Goal: Information Seeking & Learning: Learn about a topic

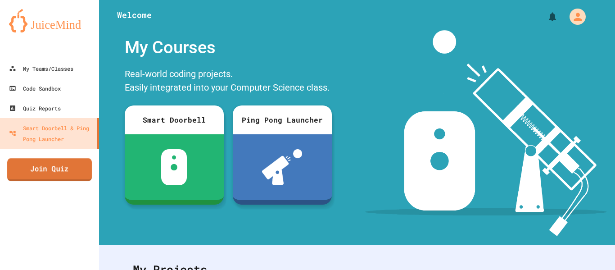
click at [31, 180] on link "Join Quiz" at bounding box center [49, 169] width 85 height 23
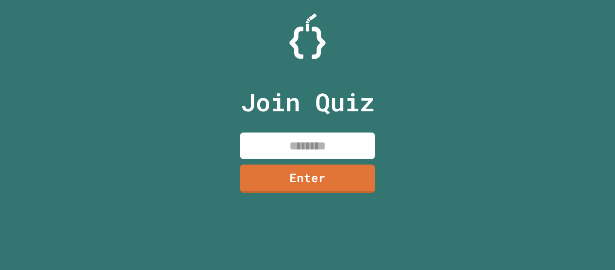
click at [337, 142] on input at bounding box center [307, 145] width 135 height 27
type input "********"
click at [323, 181] on link "Enter" at bounding box center [307, 178] width 135 height 28
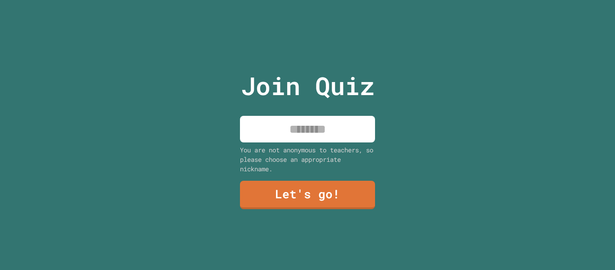
click at [343, 137] on input at bounding box center [307, 129] width 135 height 27
type input "******"
click at [318, 189] on link "Let's go!" at bounding box center [307, 194] width 135 height 30
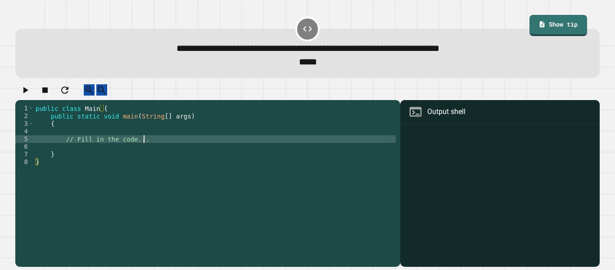
click at [172, 144] on div "public class Main { public static void main ( String [ ] args ) { // Fill in th…" at bounding box center [215, 180] width 362 height 153
click at [568, 22] on link "Show tip" at bounding box center [558, 24] width 54 height 22
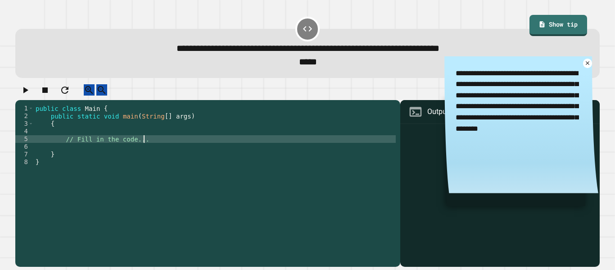
click at [175, 149] on div "public class Main { public static void main ( String [ ] args ) { // Fill in th…" at bounding box center [215, 180] width 362 height 153
type textarea "**********"
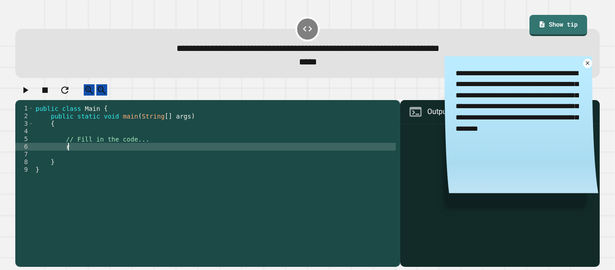
type textarea "*"
click at [206, 154] on div "public class Main { public static void main ( String [ ] args ) { // Fill in th…" at bounding box center [215, 180] width 362 height 153
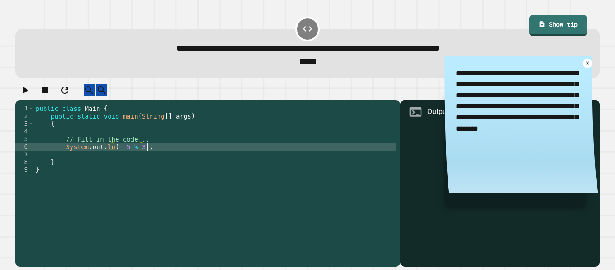
scroll to position [0, 14]
click at [23, 95] on button "button" at bounding box center [25, 89] width 11 height 11
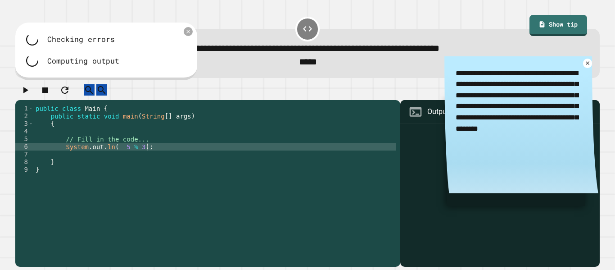
click at [143, 154] on div "public class Main { public static void main ( String [ ] args ) { // Fill in th…" at bounding box center [215, 180] width 362 height 153
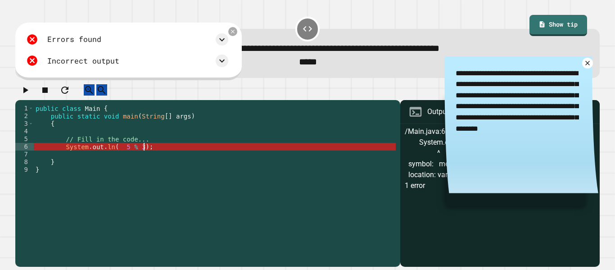
click at [586, 62] on icon at bounding box center [587, 62] width 7 height 7
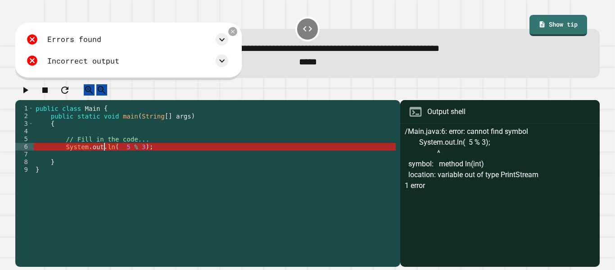
click at [104, 155] on div "public class Main { public static void main ( String [ ] args ) { // Fill in th…" at bounding box center [215, 180] width 362 height 153
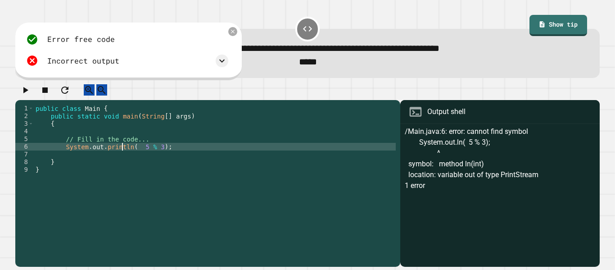
scroll to position [0, 11]
click at [23, 94] on button "button" at bounding box center [25, 89] width 11 height 11
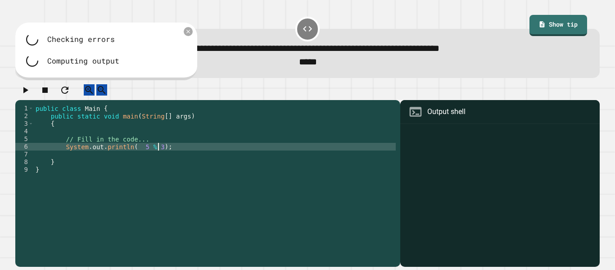
click at [159, 154] on div "public class Main { public static void main ( String [ ] args ) { // Fill in th…" at bounding box center [215, 180] width 362 height 153
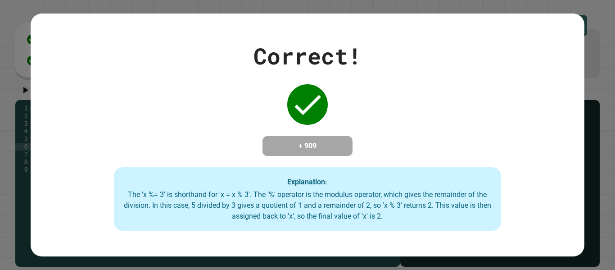
type textarea "**********"
click at [431, 131] on div "Correct! + 909 Explanation: The 'x %= 3' is shorthand for 'x = x % 3'. The '%' …" at bounding box center [307, 135] width 553 height 192
click at [254, 122] on div "Correct! + 909 Explanation: The 'x %= 3' is shorthand for 'x = x % 3'. The '%' …" at bounding box center [307, 135] width 553 height 192
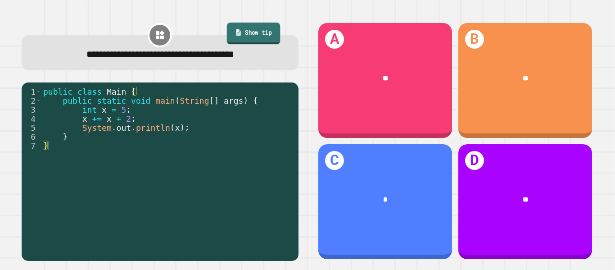
click at [227, 37] on link "Show tip" at bounding box center [254, 34] width 54 height 22
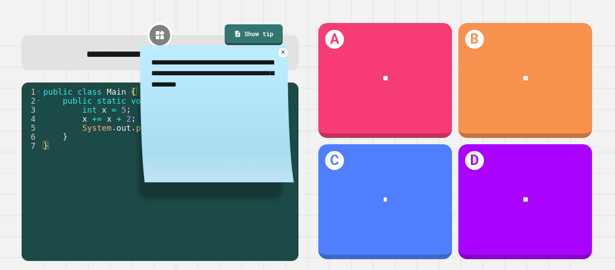
click at [283, 58] on textarea "**********" at bounding box center [217, 72] width 154 height 55
click at [284, 53] on icon at bounding box center [282, 52] width 7 height 7
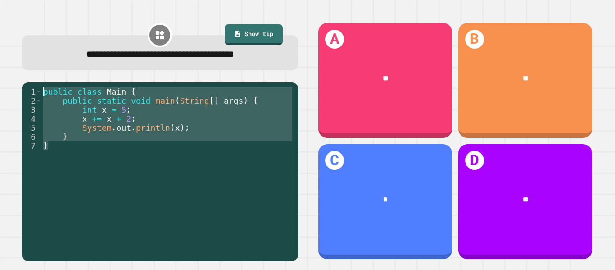
drag, startPoint x: 74, startPoint y: 146, endPoint x: 43, endPoint y: 91, distance: 62.9
click at [43, 91] on div "public class Main { public static void main ( String [ ] args ) { int x = 5 ; x…" at bounding box center [167, 177] width 253 height 180
click at [160, 145] on div "public class Main { public static void main ( String [ ] args ) { int x = 5 ; x…" at bounding box center [167, 168] width 253 height 162
drag, startPoint x: 123, startPoint y: 144, endPoint x: 40, endPoint y: 94, distance: 96.9
click at [40, 94] on div "1 2 3 4 5 6 7 public class Main { public static void main ( String [ ] args ) {…" at bounding box center [158, 168] width 272 height 162
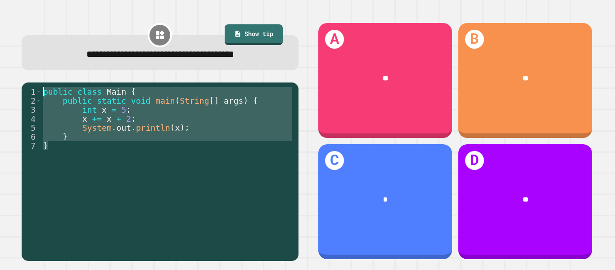
type textarea "**********"
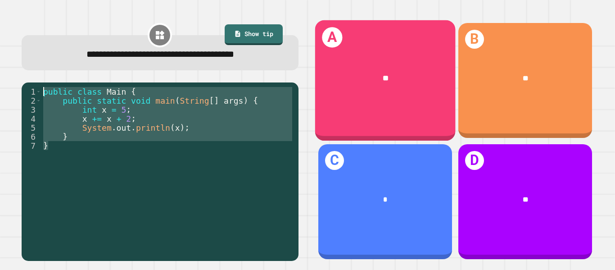
click at [398, 47] on div "A **" at bounding box center [385, 80] width 141 height 121
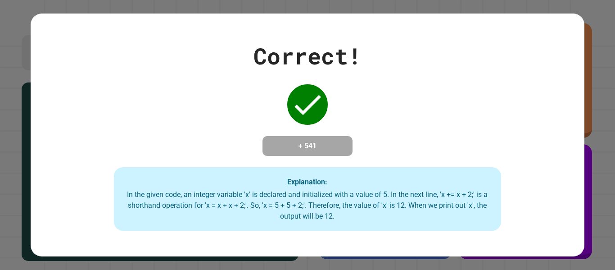
click at [398, 47] on div "Correct! + 541 Explanation: In the given code, an integer variable 'x' is decla…" at bounding box center [307, 135] width 553 height 192
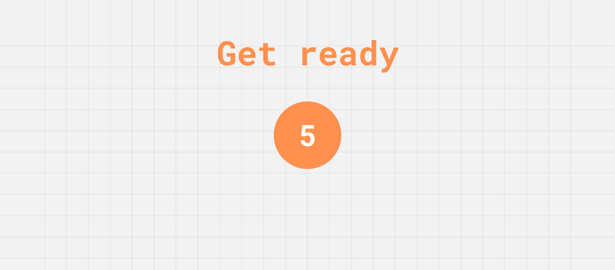
click at [310, 172] on div "Get ready 5" at bounding box center [308, 135] width 68 height 270
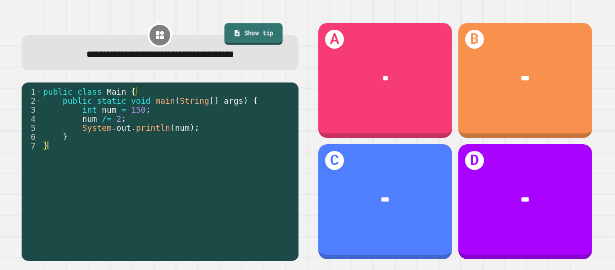
click at [264, 35] on link "Show tip" at bounding box center [254, 34] width 58 height 22
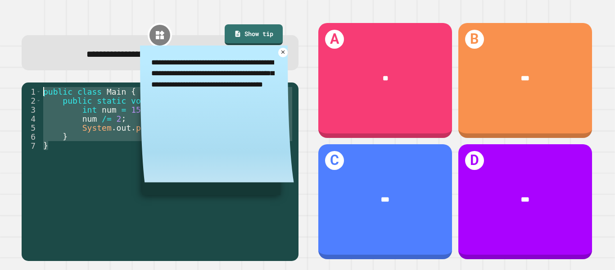
drag, startPoint x: 81, startPoint y: 143, endPoint x: 42, endPoint y: 82, distance: 72.3
click at [42, 82] on div "**********" at bounding box center [159, 141] width 295 height 258
type textarea "**********"
click at [104, 31] on div "**********" at bounding box center [160, 46] width 277 height 49
click at [281, 52] on icon at bounding box center [283, 52] width 7 height 7
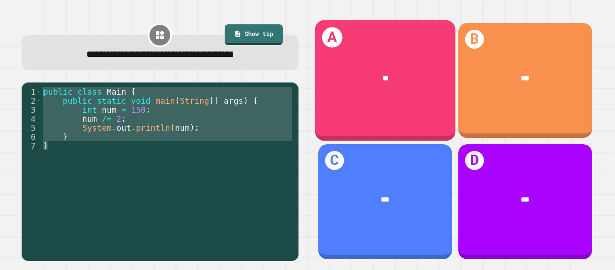
click at [378, 75] on div "**" at bounding box center [386, 79] width 110 height 12
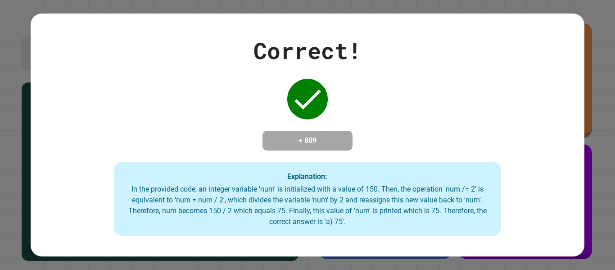
click at [358, 116] on div "Correct! + 809 Explanation: In the provided code, an integer variable 'num' is …" at bounding box center [307, 135] width 553 height 203
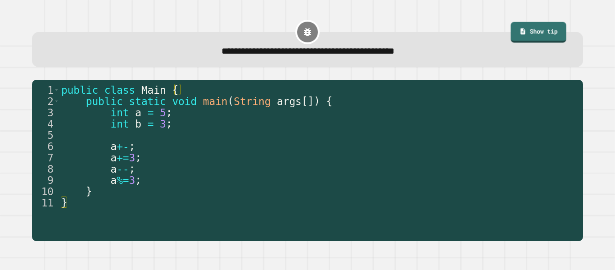
click at [535, 43] on div "**********" at bounding box center [307, 49] width 551 height 35
click at [535, 39] on link "Show tip" at bounding box center [539, 31] width 58 height 21
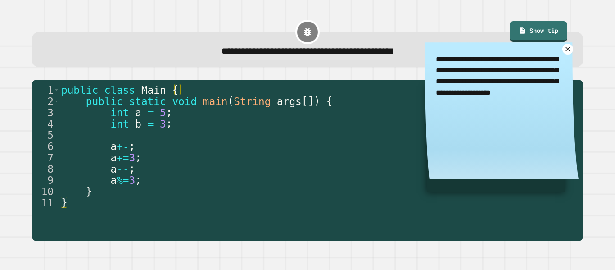
click at [568, 49] on icon at bounding box center [568, 49] width 5 height 5
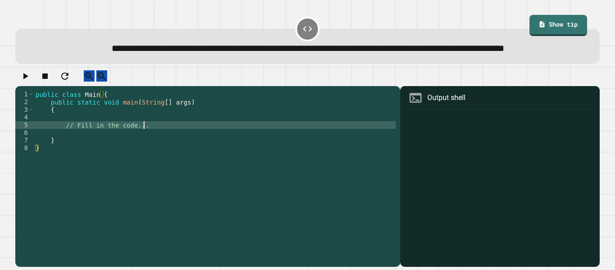
click at [163, 145] on div "public class Main { public static void main ( String [ ] args ) { // Fill in th…" at bounding box center [215, 167] width 362 height 153
type textarea "**********"
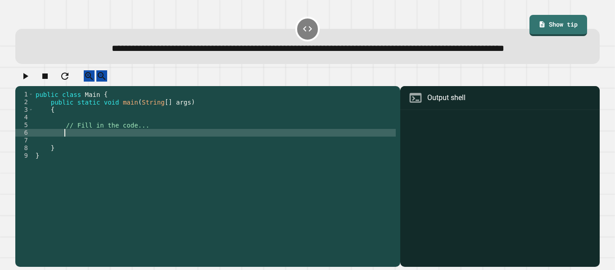
scroll to position [0, 3]
click at [545, 20] on icon at bounding box center [542, 24] width 7 height 8
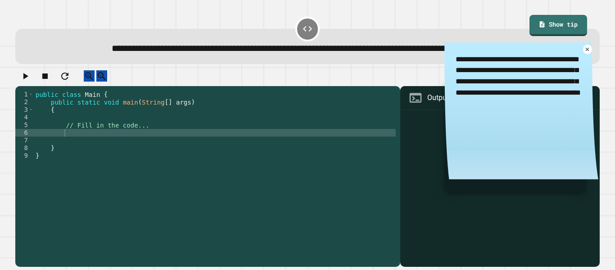
click at [136, 157] on div "public class Main { public static void main ( String [ ] args ) { // Fill in th…" at bounding box center [215, 167] width 362 height 153
type textarea "******"
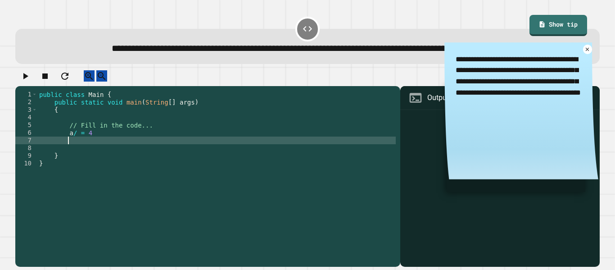
scroll to position [0, 3]
type textarea "******"
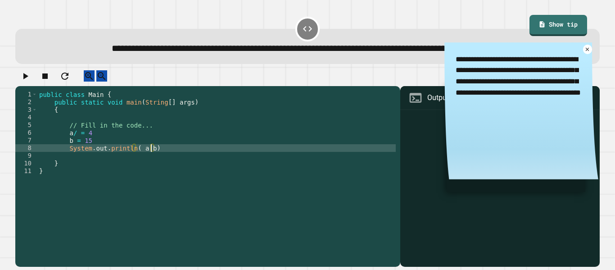
scroll to position [0, 14]
click at [26, 82] on button "button" at bounding box center [25, 75] width 11 height 11
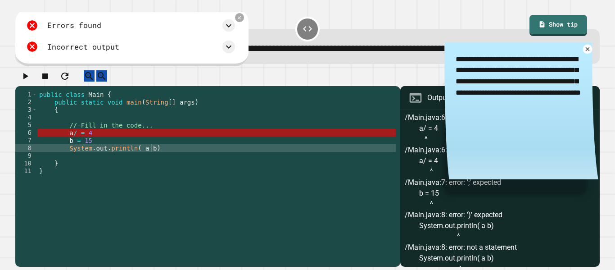
click at [585, 52] on icon at bounding box center [588, 49] width 6 height 6
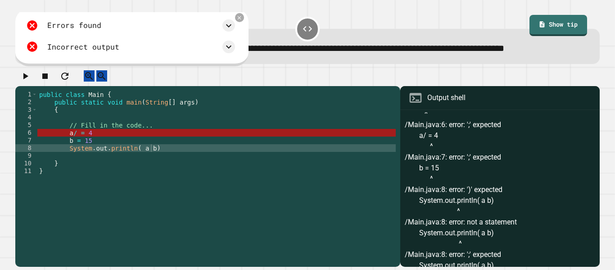
scroll to position [19, 0]
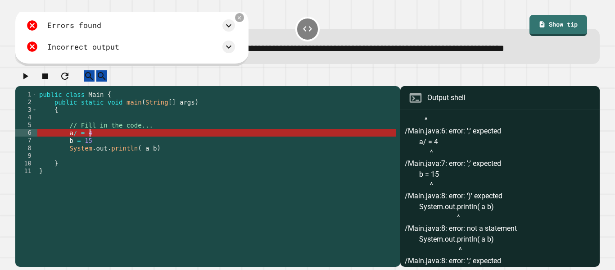
click at [171, 157] on div "public class Main { public static void main ( String [ ] args ) { // Fill in th…" at bounding box center [216, 167] width 358 height 153
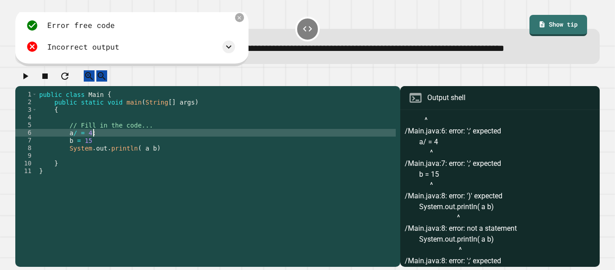
click at [148, 164] on div "public class Main { public static void main ( String [ ] args ) { // Fill in th…" at bounding box center [216, 167] width 358 height 153
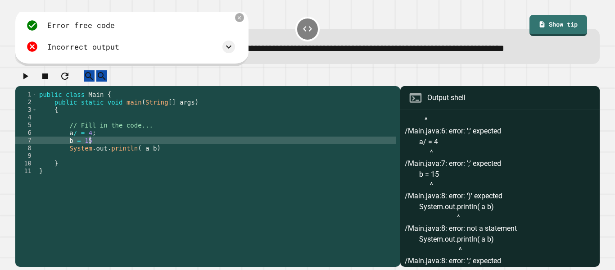
scroll to position [0, 6]
click at [168, 171] on div "public class Main { public static void main ( String [ ] args ) { // Fill in th…" at bounding box center [216, 167] width 358 height 153
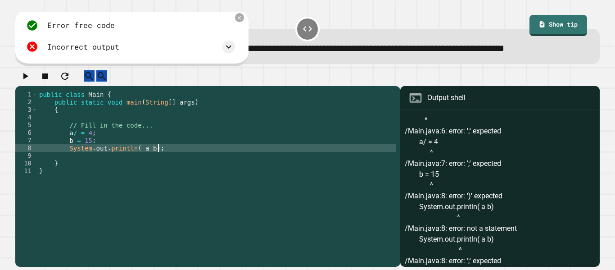
click at [60, 154] on div "public class Main { public static void main ( String [ ] args ) { // Fill in th…" at bounding box center [216, 167] width 358 height 153
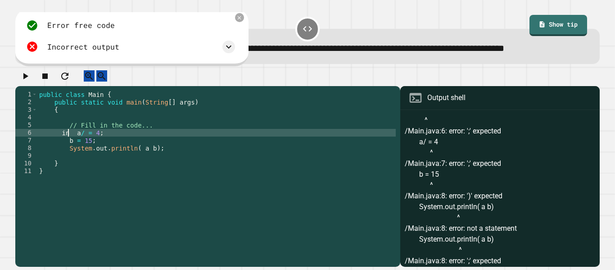
scroll to position [0, 5]
click at [60, 158] on div "public class Main { public static void main ( String [ ] args ) { // Fill in th…" at bounding box center [216, 167] width 358 height 153
click at [63, 161] on div "public class Main { public static void main ( String [ ] args ) { // Fill in th…" at bounding box center [216, 167] width 358 height 153
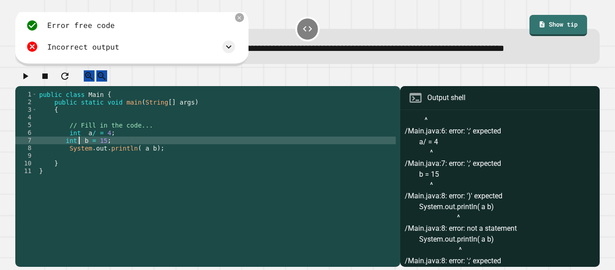
scroll to position [0, 5]
click at [63, 163] on div "public class Main { public static void main ( String [ ] args ) { // Fill in th…" at bounding box center [216, 167] width 358 height 153
click at [16, 86] on div at bounding box center [307, 78] width 585 height 16
click at [28, 79] on icon "button" at bounding box center [25, 76] width 5 height 6
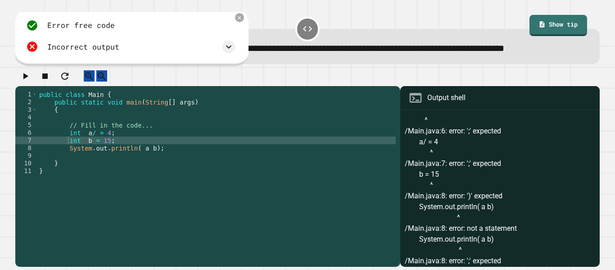
scroll to position [0, 0]
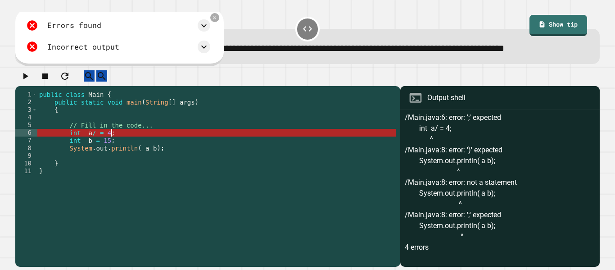
click at [125, 157] on div "public class Main { public static void main ( String [ ] args ) { // Fill in th…" at bounding box center [216, 167] width 358 height 153
click at [152, 170] on div "public class Main { public static void main ( String [ ] args ) { // Fill in th…" at bounding box center [216, 167] width 358 height 153
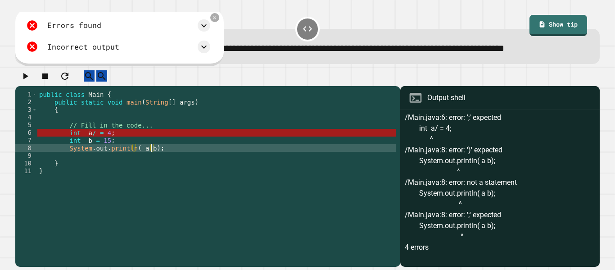
click at [124, 155] on div "public class Main { public static void main ( String [ ] args ) { // Fill in th…" at bounding box center [216, 167] width 358 height 153
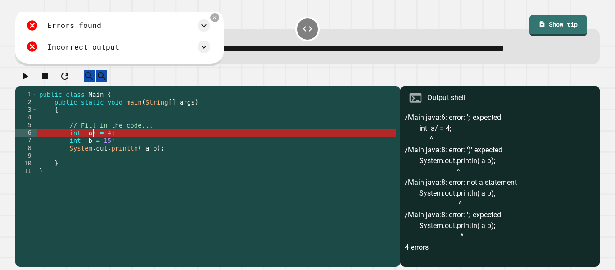
click at [95, 155] on div "public class Main { public static void main ( String [ ] args ) { // Fill in th…" at bounding box center [216, 167] width 358 height 153
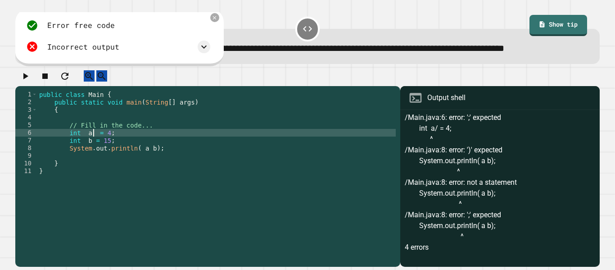
scroll to position [8, 0]
click at [218, 21] on icon at bounding box center [214, 17] width 7 height 7
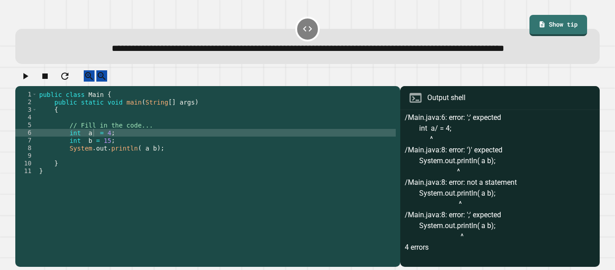
click at [145, 170] on div "public class Main { public static void main ( String [ ] args ) { // Fill in th…" at bounding box center [216, 167] width 358 height 153
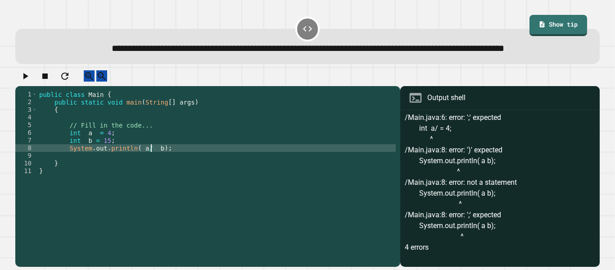
scroll to position [0, 14]
click at [145, 171] on div "public class Main { public static void main ( String [ ] args ) { // Fill in th…" at bounding box center [216, 167] width 358 height 153
click at [26, 82] on div "**********" at bounding box center [307, 168] width 590 height 203
click at [27, 79] on icon "button" at bounding box center [25, 76] width 5 height 6
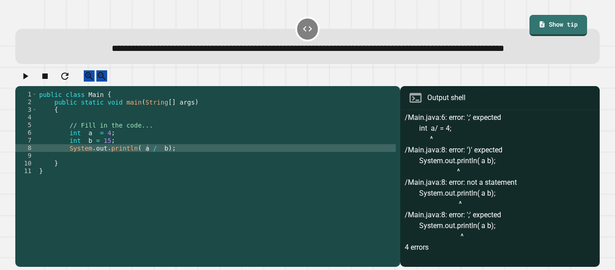
scroll to position [0, 0]
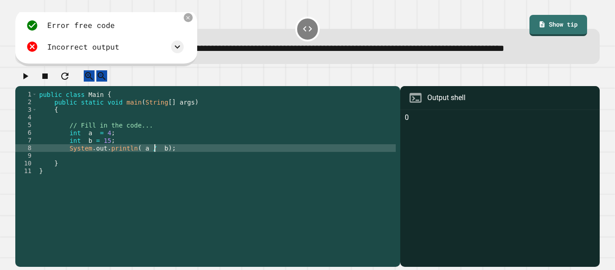
click at [155, 171] on div "public class Main { public static void main ( String [ ] args ) { // Fill in th…" at bounding box center [216, 167] width 358 height 153
click at [153, 170] on div "public class Main { public static void main ( String [ ] args ) { // Fill in th…" at bounding box center [216, 167] width 358 height 153
click at [34, 86] on div at bounding box center [307, 78] width 585 height 16
click at [31, 82] on button "button" at bounding box center [25, 75] width 11 height 11
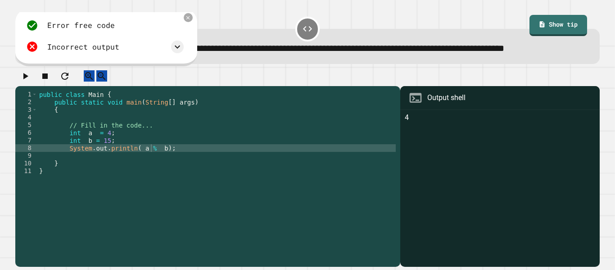
click at [152, 171] on div "public class Main { public static void main ( String [ ] args ) { // Fill in th…" at bounding box center [216, 167] width 358 height 153
click at [160, 170] on div "public class Main { public static void main ( String [ ] args ) { // Fill in th…" at bounding box center [216, 167] width 358 height 153
click at [146, 171] on div "public class Main { public static void main ( String [ ] args ) { // Fill in th…" at bounding box center [216, 167] width 358 height 153
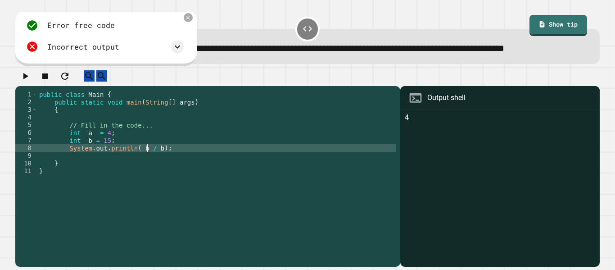
click at [159, 170] on div "public class Main { public static void main ( String [ ] args ) { // Fill in th…" at bounding box center [216, 167] width 358 height 153
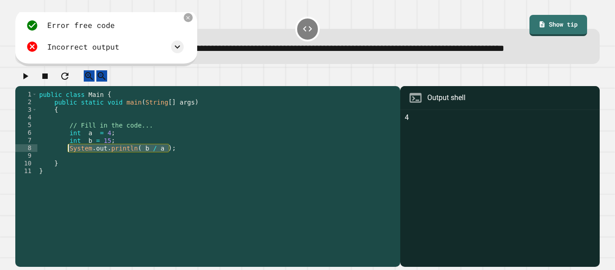
drag, startPoint x: 177, startPoint y: 170, endPoint x: 69, endPoint y: 172, distance: 108.6
click at [69, 172] on div "public class Main { public static void main ( String [ ] args ) { // Fill in th…" at bounding box center [216, 167] width 358 height 153
type textarea "**********"
click at [184, 169] on div "public class Main { public static void main ( String [ ] args ) { // Fill in th…" at bounding box center [216, 160] width 358 height 138
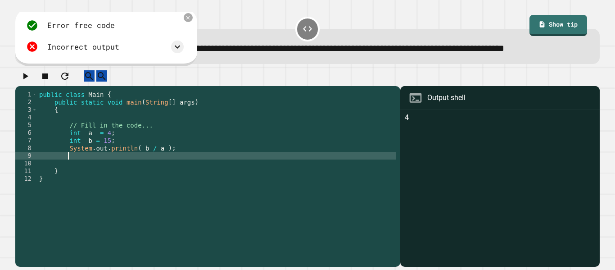
scroll to position [0, 3]
paste textarea "**********"
click at [161, 177] on div "public class Main { public static void main ( String [ ] args ) { // Fill in th…" at bounding box center [216, 167] width 358 height 153
click at [162, 170] on div "public class Main { public static void main ( String [ ] args ) { // Fill in th…" at bounding box center [216, 167] width 358 height 153
click at [138, 179] on div "public class Main { public static void main ( String [ ] args ) { // Fill in th…" at bounding box center [216, 167] width 358 height 153
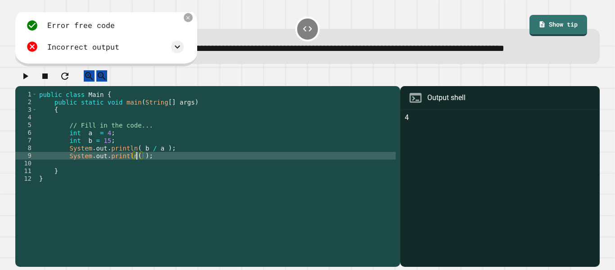
click at [176, 168] on div "public class Main { public static void main ( String [ ] args ) { // Fill in th…" at bounding box center [216, 167] width 358 height 153
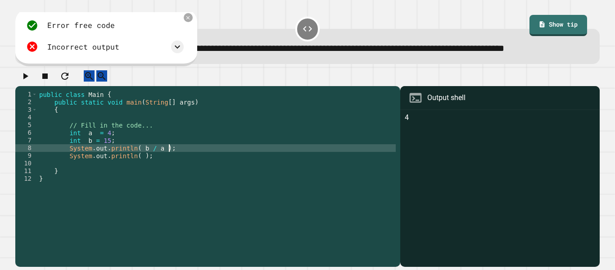
type textarea "**********"
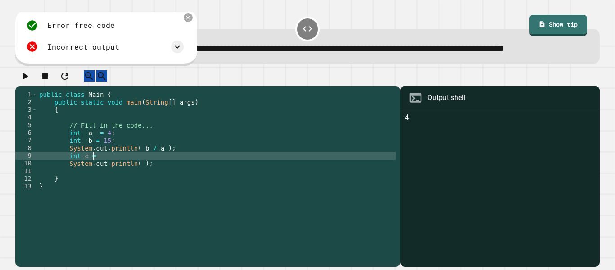
scroll to position [0, 7]
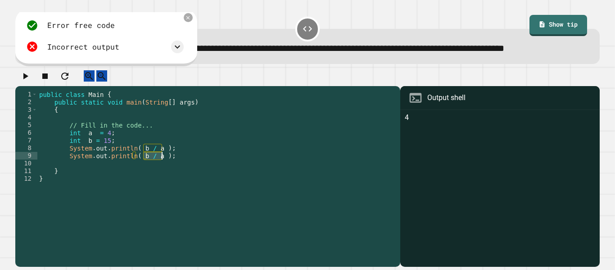
type textarea "**********"
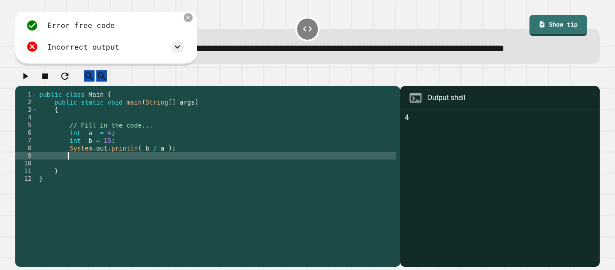
scroll to position [0, 3]
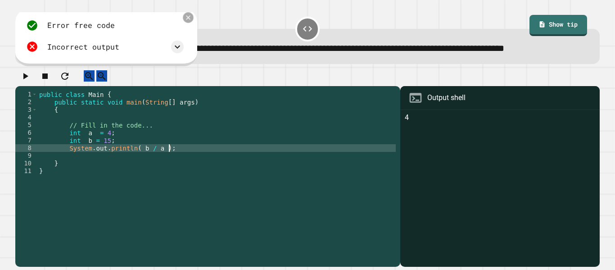
click at [188, 21] on icon at bounding box center [188, 17] width 7 height 7
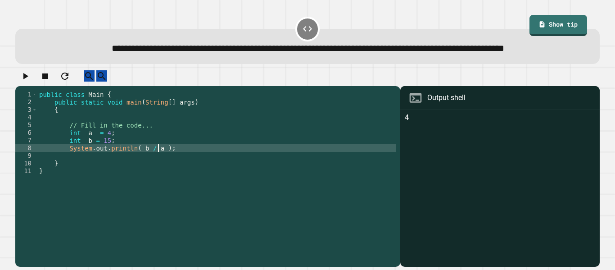
click at [159, 170] on div "public class Main { public static void main ( String [ ] args ) { // Fill in th…" at bounding box center [216, 167] width 358 height 153
click at [139, 171] on div "public class Main { public static void main ( String [ ] args ) { // Fill in th…" at bounding box center [216, 167] width 358 height 153
click at [161, 169] on div "public class Main { public static void main ( String [ ] args ) { // Fill in th…" at bounding box center [216, 167] width 358 height 153
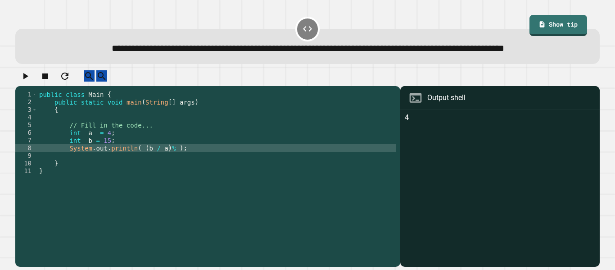
click at [26, 82] on icon "button" at bounding box center [25, 76] width 11 height 11
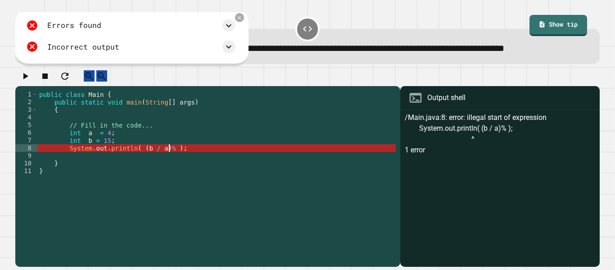
click at [169, 170] on div "public class Main { public static void main ( String [ ] args ) { // Fill in th…" at bounding box center [216, 167] width 358 height 153
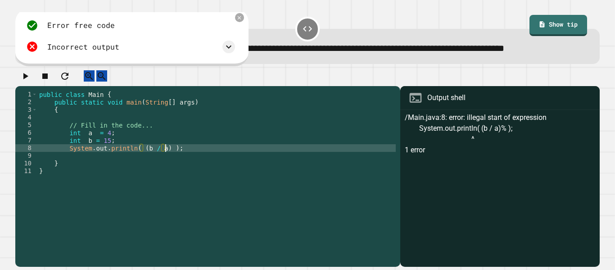
scroll to position [0, 16]
click at [143, 168] on div "public class Main { public static void main ( String [ ] args ) { // Fill in th…" at bounding box center [216, 167] width 358 height 153
type textarea "**********"
click at [242, 20] on icon at bounding box center [239, 18] width 5 height 5
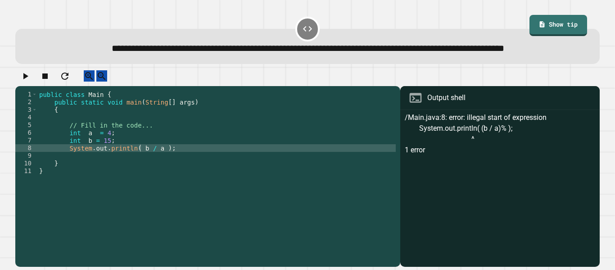
click at [27, 82] on icon "button" at bounding box center [25, 76] width 11 height 11
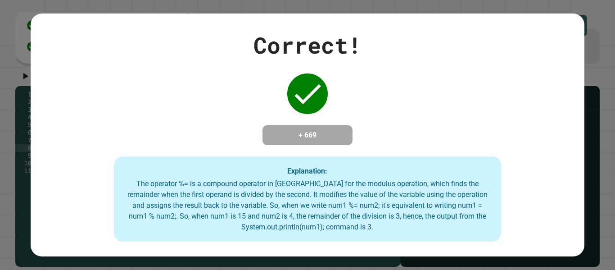
click at [320, 175] on strong "Explanation:" at bounding box center [307, 170] width 40 height 9
click at [277, 76] on div "Correct! + 669 Explanation: The operator %= is a compound operator in [GEOGRAPH…" at bounding box center [307, 134] width 553 height 213
click at [299, 118] on div "Correct! + 669 Explanation: The operator %= is a compound operator in [GEOGRAPH…" at bounding box center [307, 134] width 553 height 213
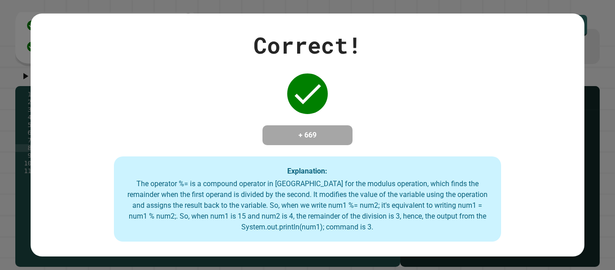
click at [299, 118] on div "Correct! + 669 Explanation: The operator %= is a compound operator in [GEOGRAPH…" at bounding box center [307, 134] width 553 height 213
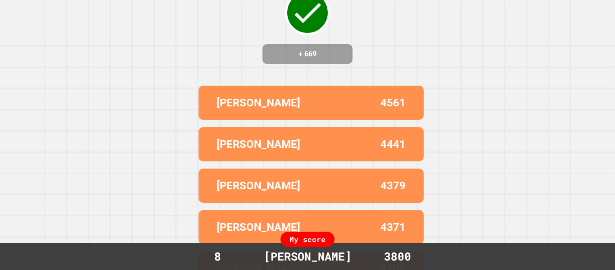
scroll to position [0, 0]
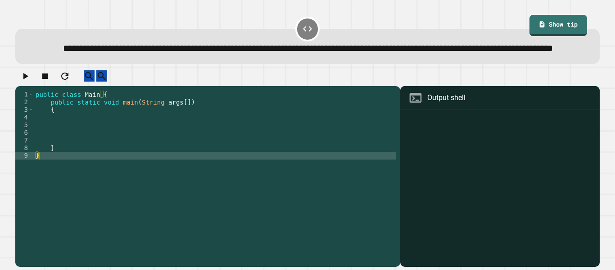
click at [184, 147] on div "public class Main { public static void main ( String args [ ]) { } }" at bounding box center [215, 167] width 362 height 153
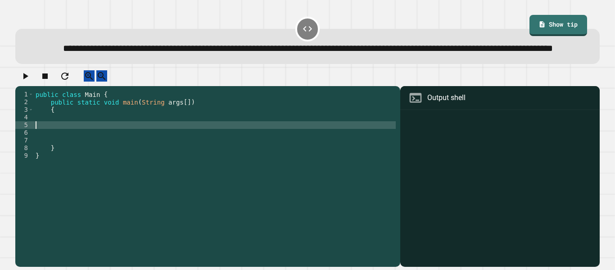
click at [72, 139] on div "public class Main { public static void main ( String args [ ]) { } }" at bounding box center [215, 167] width 362 height 153
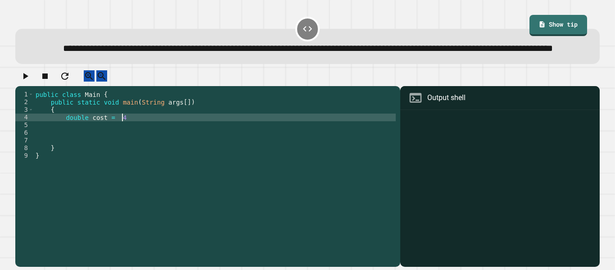
scroll to position [0, 11]
type textarea "**********"
click at [146, 142] on div "public class Main { public static void main ( String args [ ]) { double cost = …" at bounding box center [215, 167] width 362 height 153
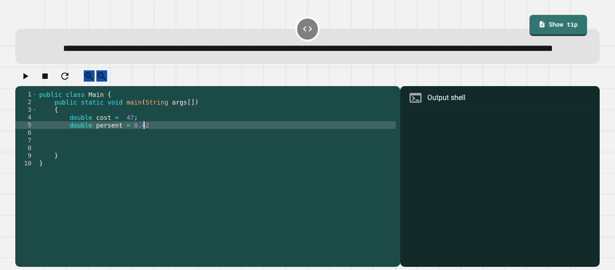
scroll to position [0, 13]
type textarea "**********"
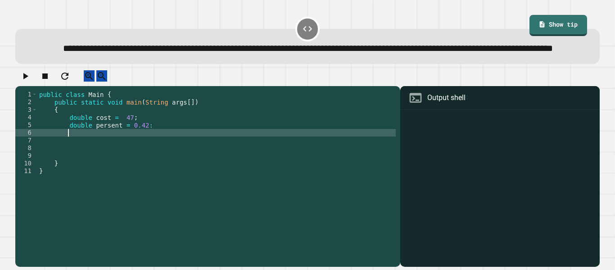
click at [191, 144] on div "public class Main { public static void main ( String args [ ]) { double cost = …" at bounding box center [216, 167] width 358 height 153
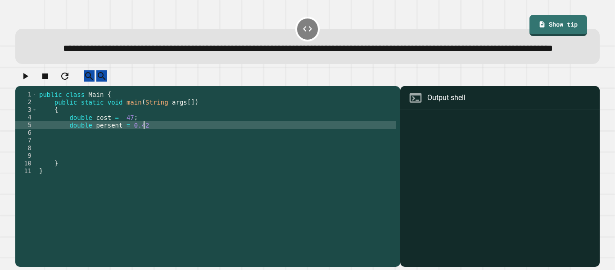
type textarea "**********"
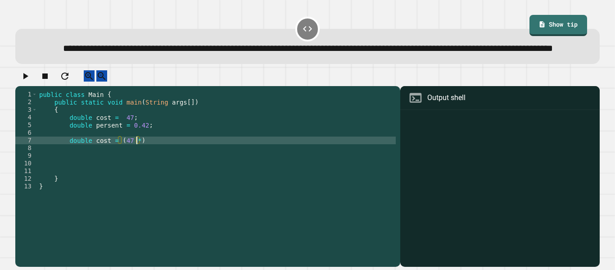
scroll to position [0, 12]
click at [130, 162] on div "public class Main { public static void main ( String args [ ]) { double cost = …" at bounding box center [216, 167] width 358 height 153
click at [142, 161] on div "public class Main { public static void main ( String args [ ]) { double cost = …" at bounding box center [216, 167] width 358 height 153
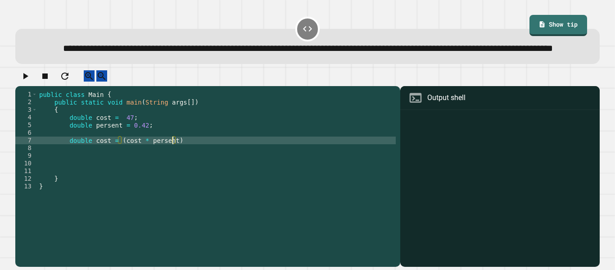
click at [118, 162] on div "public class Main { public static void main ( String args [ ]) { double cost = …" at bounding box center [216, 167] width 358 height 153
click at [191, 163] on div "public class Main { public static void main ( String args [ ]) { double cost = …" at bounding box center [216, 167] width 358 height 153
type textarea "**********"
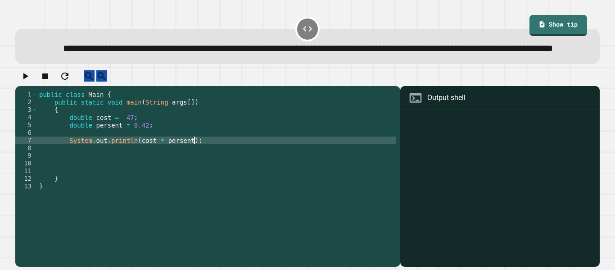
click at [31, 82] on icon "button" at bounding box center [25, 76] width 11 height 11
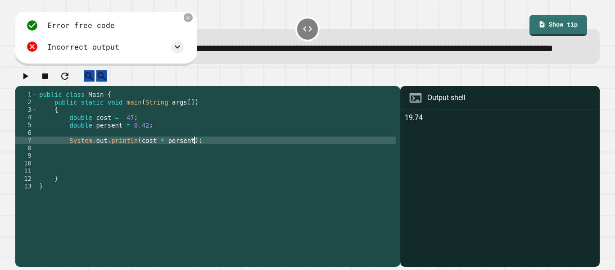
click at [202, 163] on div "public class Main { public static void main ( String args [ ]) { double cost = …" at bounding box center [216, 167] width 358 height 153
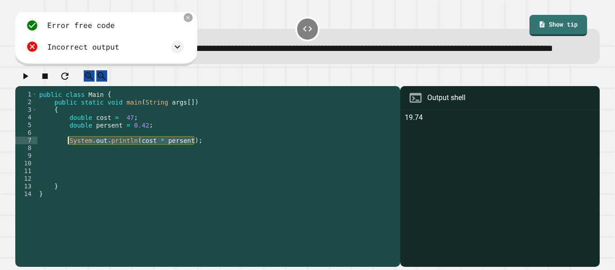
drag, startPoint x: 200, startPoint y: 163, endPoint x: 67, endPoint y: 164, distance: 132.4
click at [67, 164] on div "public class Main { public static void main ( String args [ ]) { double cost = …" at bounding box center [216, 167] width 358 height 153
type textarea "**********"
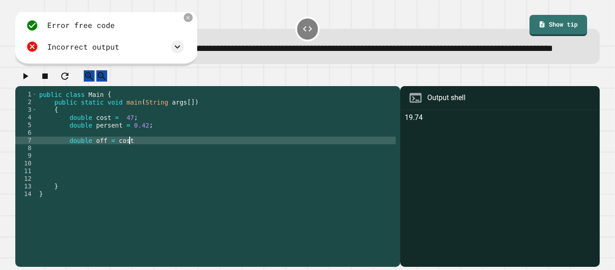
scroll to position [0, 11]
type textarea "**********"
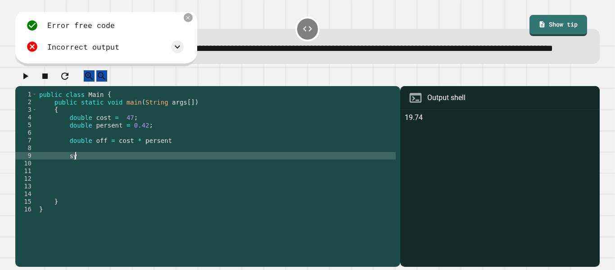
type textarea "*"
click at [191, 181] on div "public class Main { public static void main ( String args [ ]) { double cost = …" at bounding box center [216, 167] width 358 height 153
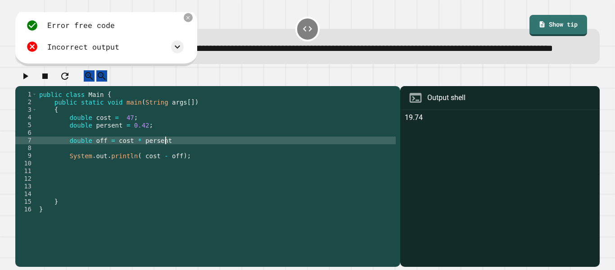
click at [176, 165] on div "public class Main { public static void main ( String args [ ]) { double cost = …" at bounding box center [216, 167] width 358 height 153
type textarea "**********"
click at [31, 82] on icon "button" at bounding box center [25, 76] width 11 height 11
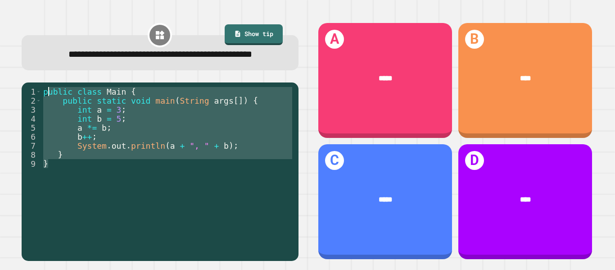
drag, startPoint x: 123, startPoint y: 199, endPoint x: 41, endPoint y: 108, distance: 122.5
click at [41, 108] on div "1 2 3 4 5 6 7 8 9 public class Main { public static void main ( String args [ ]…" at bounding box center [158, 159] width 272 height 144
type textarea "**********"
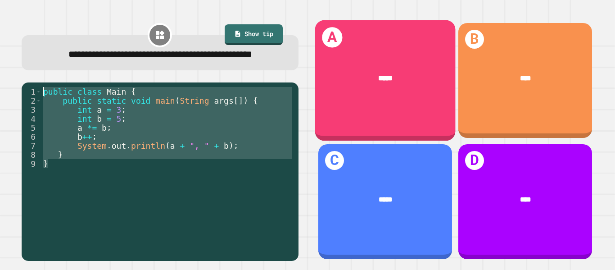
click at [403, 60] on div "*****" at bounding box center [385, 78] width 141 height 42
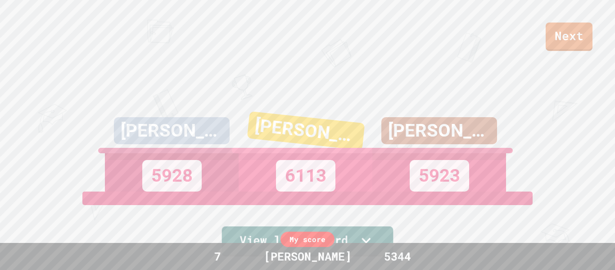
scroll to position [101, 0]
